Goal: Information Seeking & Learning: Learn about a topic

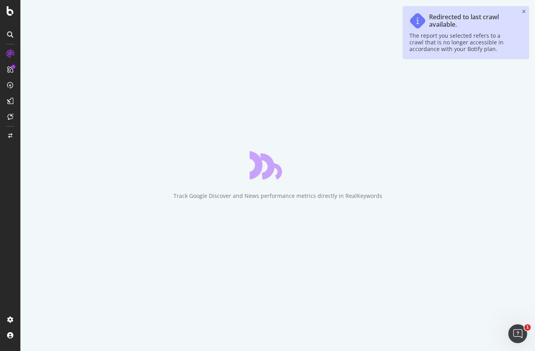
click at [526, 9] on div "Redirected to last crawl available. The report you selected refers to a crawl t…" at bounding box center [466, 32] width 126 height 52
click at [523, 11] on icon "close toast" at bounding box center [524, 11] width 4 height 5
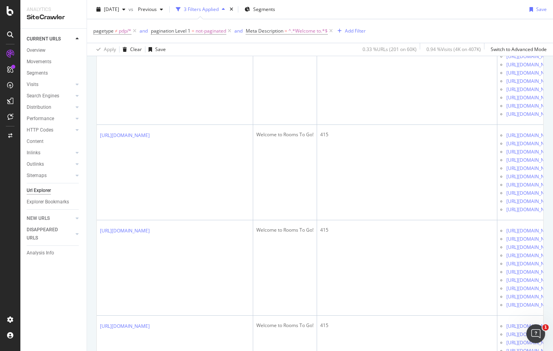
scroll to position [902, 0]
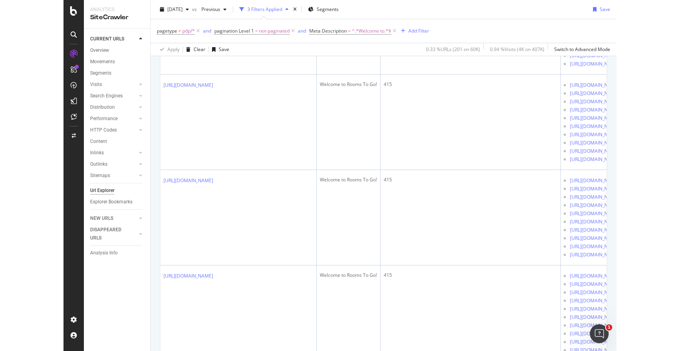
scroll to position [2236, 0]
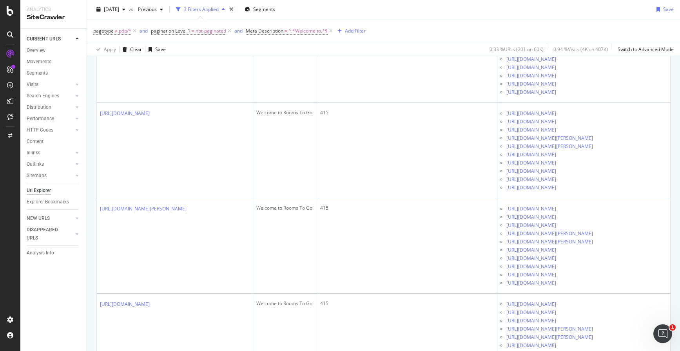
scroll to position [2392, 0]
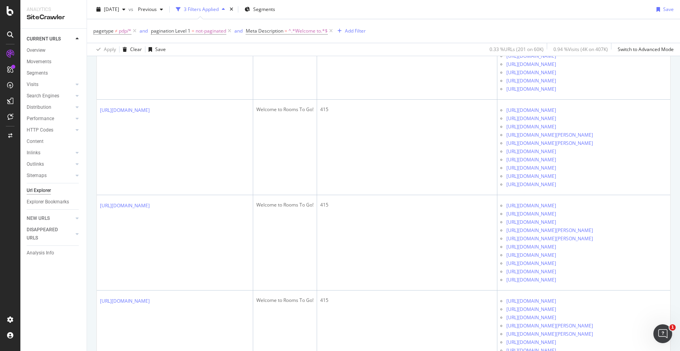
scroll to position [3216, 0]
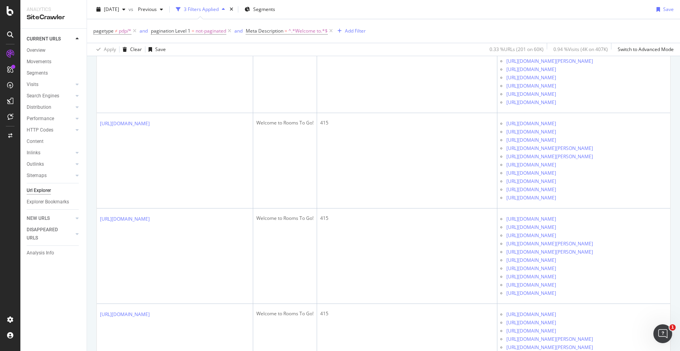
scroll to position [3373, 0]
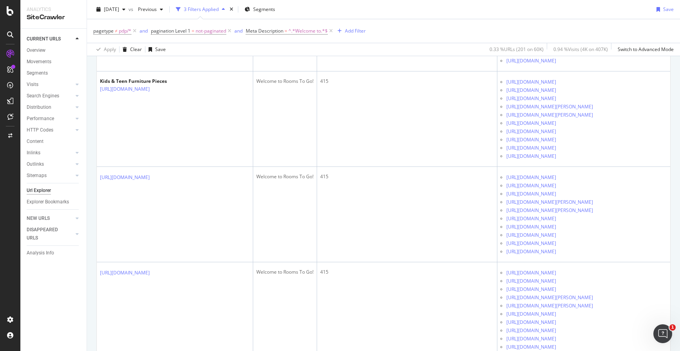
scroll to position [3726, 0]
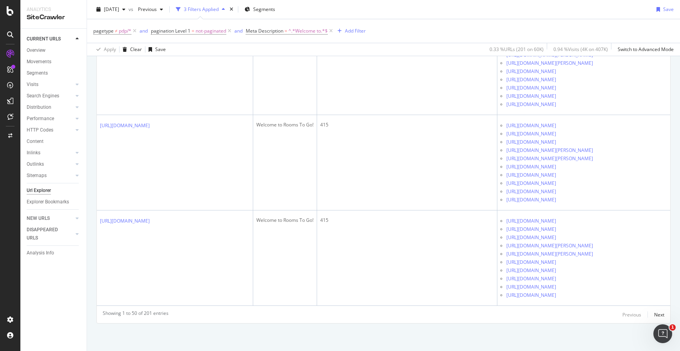
scroll to position [5844, 0]
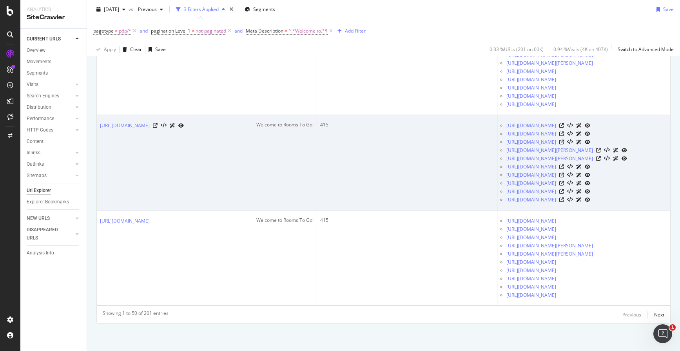
scroll to position [6593, 0]
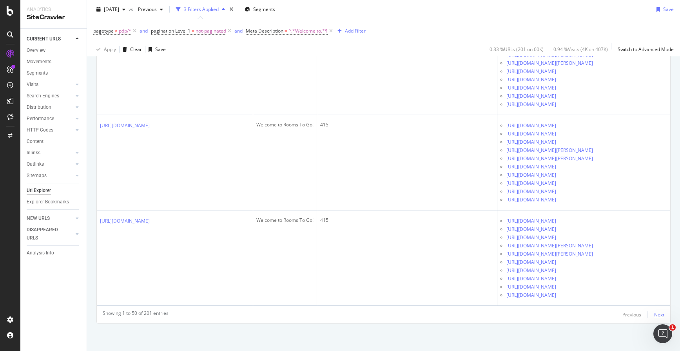
click at [534, 315] on div "Next" at bounding box center [660, 314] width 10 height 7
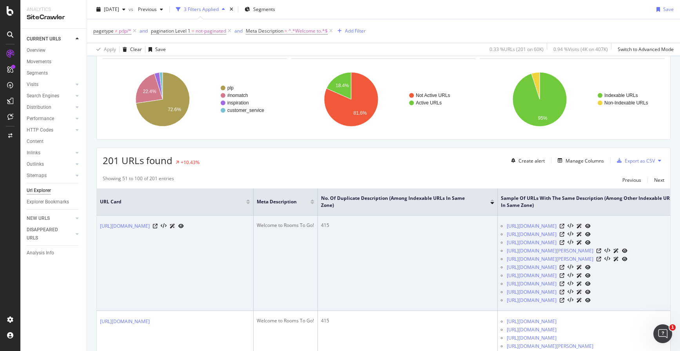
scroll to position [118, 0]
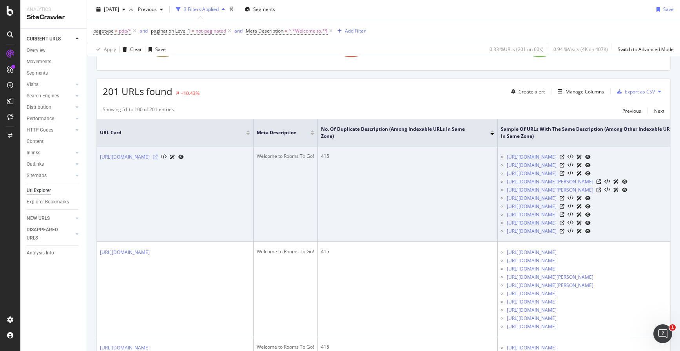
click at [158, 157] on icon at bounding box center [155, 157] width 5 height 5
